Goal: Task Accomplishment & Management: Manage account settings

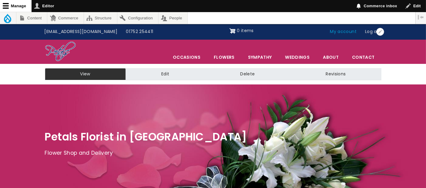
click at [341, 31] on link "My account" at bounding box center [343, 32] width 35 height 12
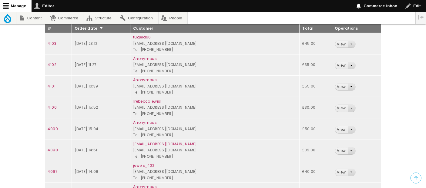
scroll to position [135, 0]
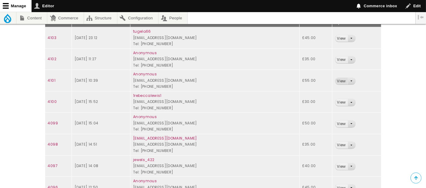
click at [338, 81] on link "View" at bounding box center [342, 81] width 12 height 7
click at [338, 59] on link "View" at bounding box center [342, 59] width 12 height 7
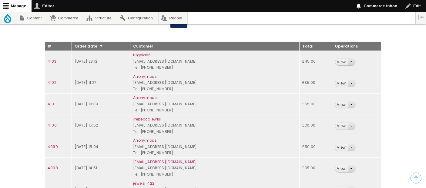
scroll to position [101, 0]
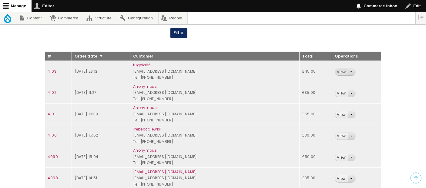
click at [340, 71] on link "View" at bounding box center [342, 72] width 12 height 7
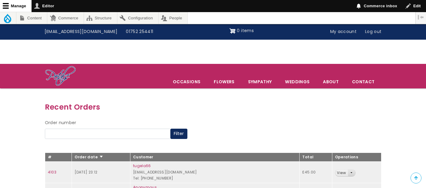
scroll to position [101, 0]
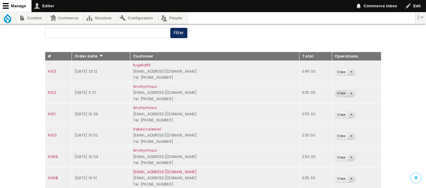
click at [338, 91] on link "View" at bounding box center [342, 93] width 12 height 7
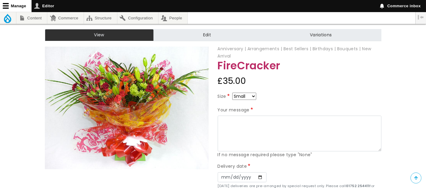
scroll to position [67, 0]
